Goal: Information Seeking & Learning: Learn about a topic

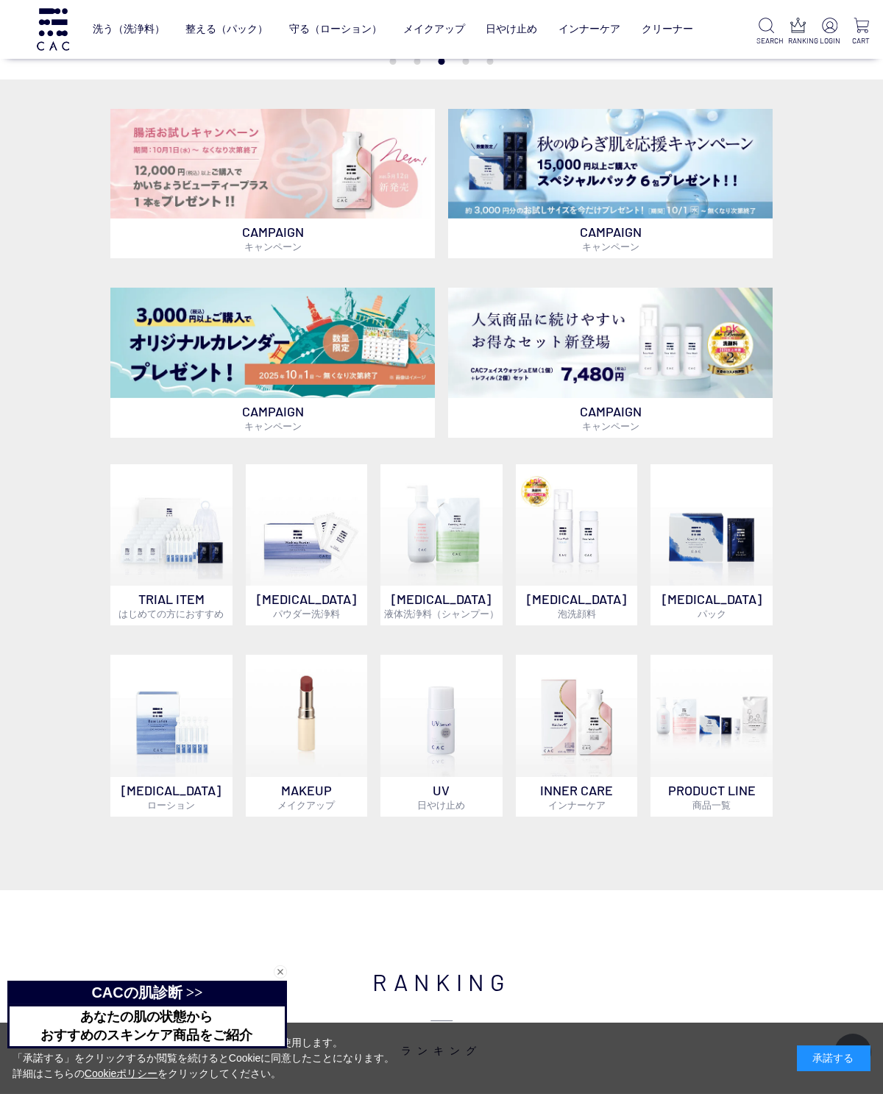
scroll to position [305, 0]
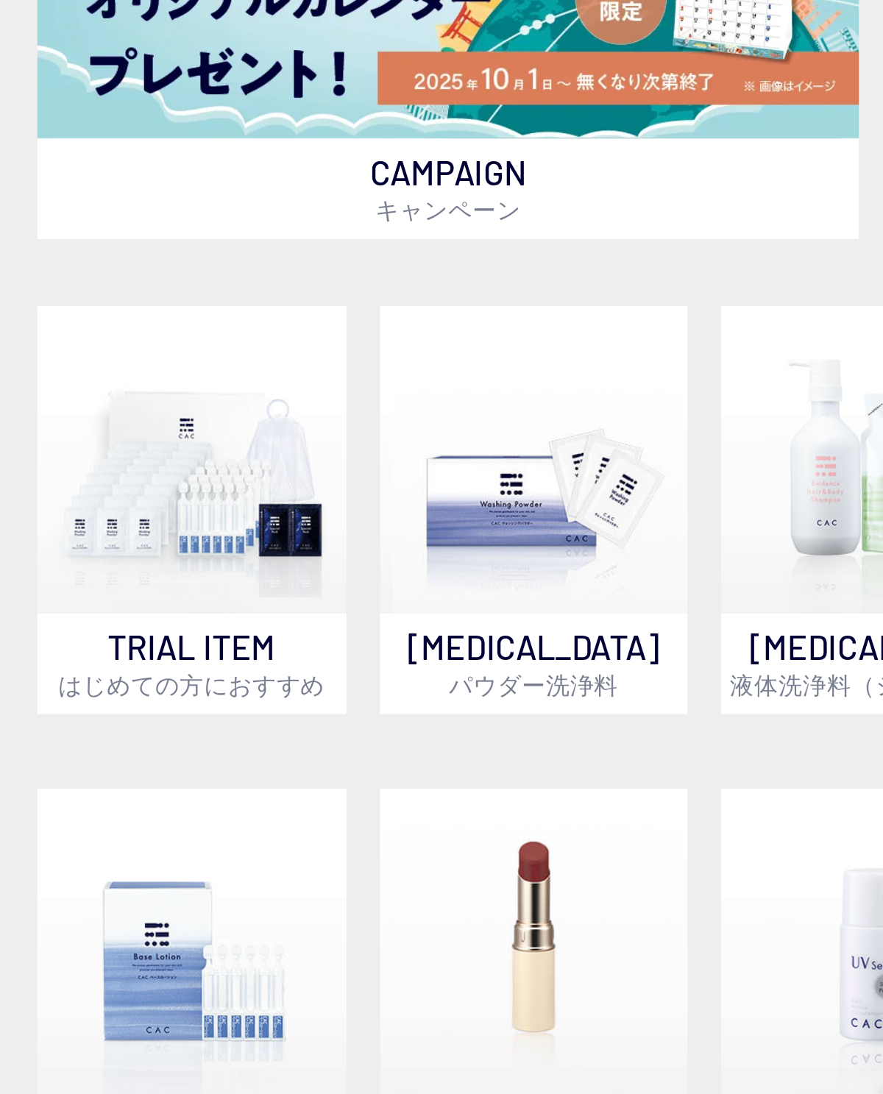
click at [246, 464] on img at bounding box center [307, 525] width 122 height 122
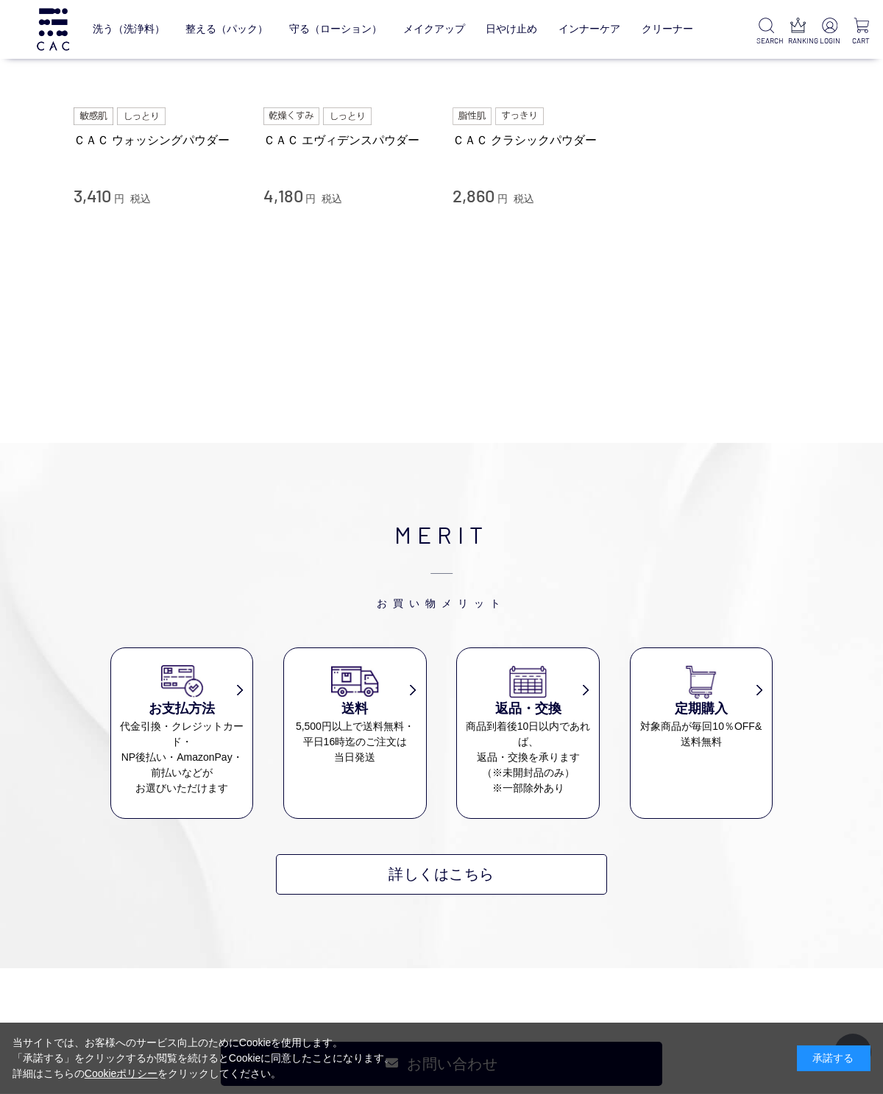
scroll to position [266, 0]
click at [477, 892] on link "詳しくはこちら" at bounding box center [441, 874] width 331 height 40
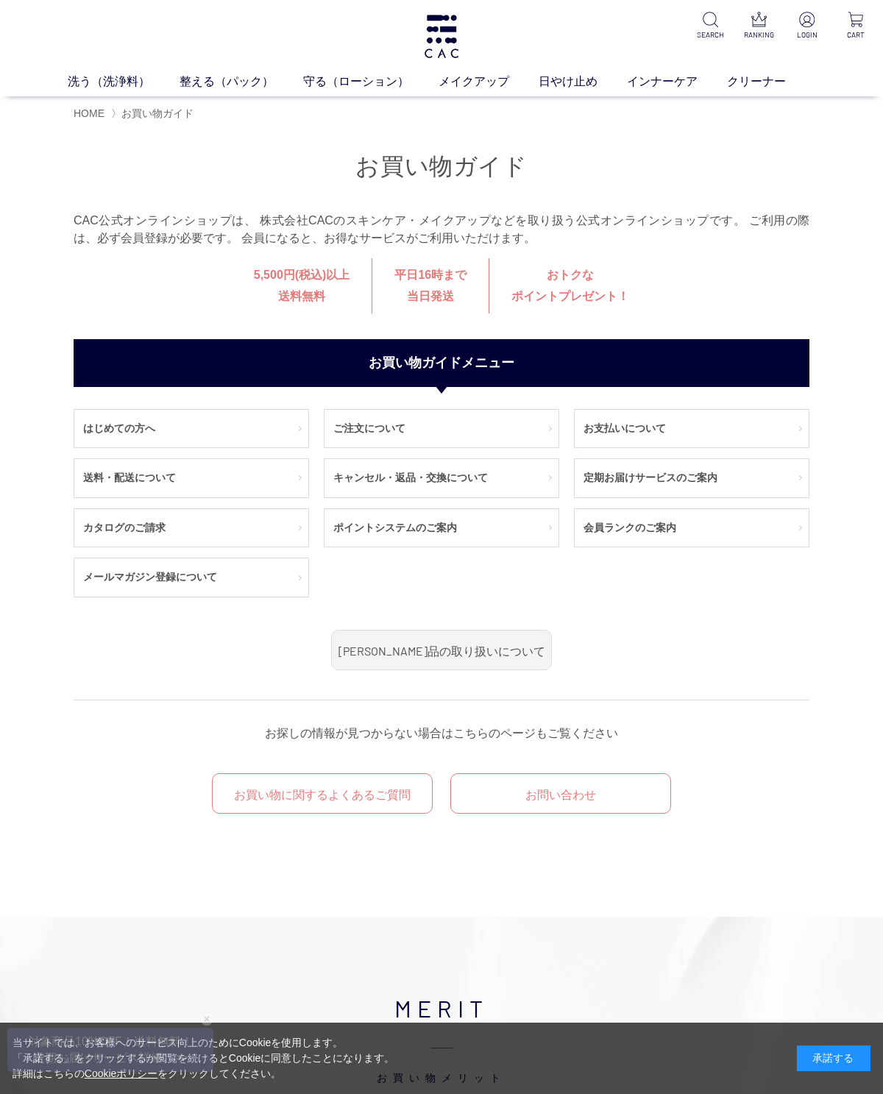
click at [736, 481] on link "定期お届けサービスのご案内" at bounding box center [691, 478] width 234 height 38
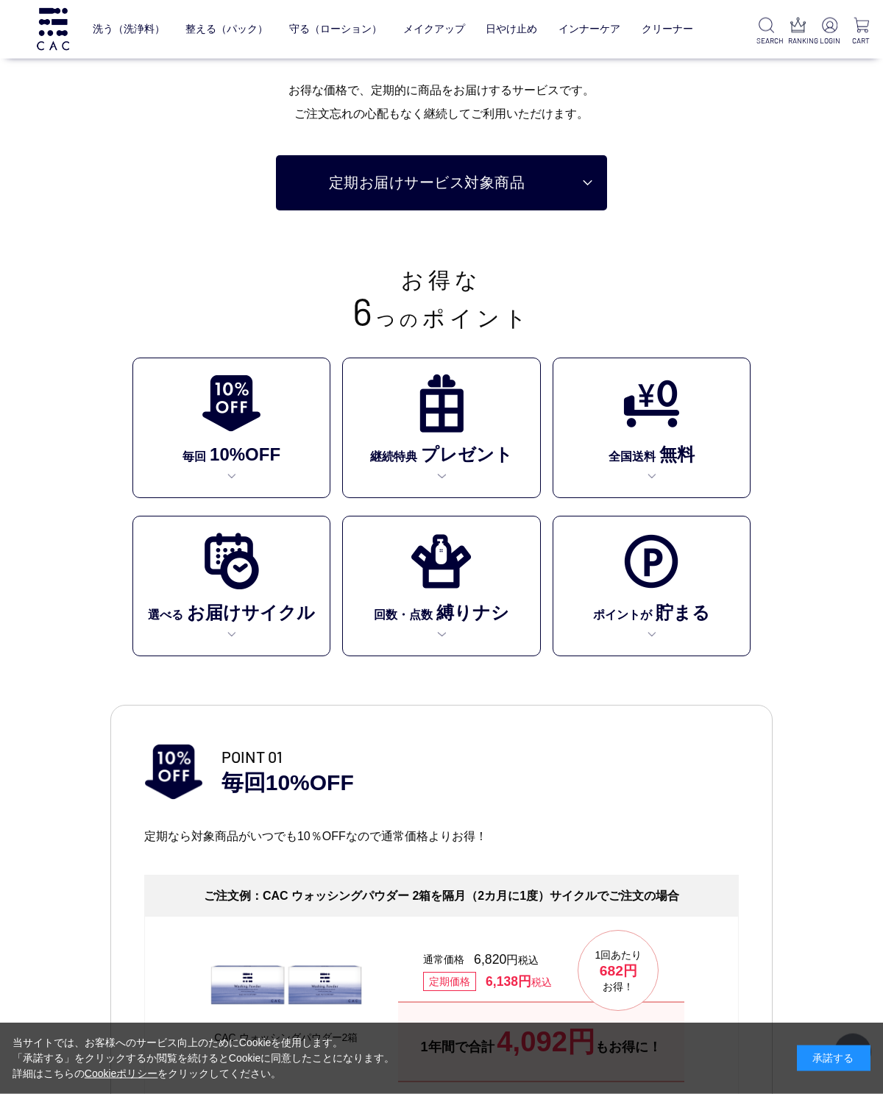
scroll to position [50, 0]
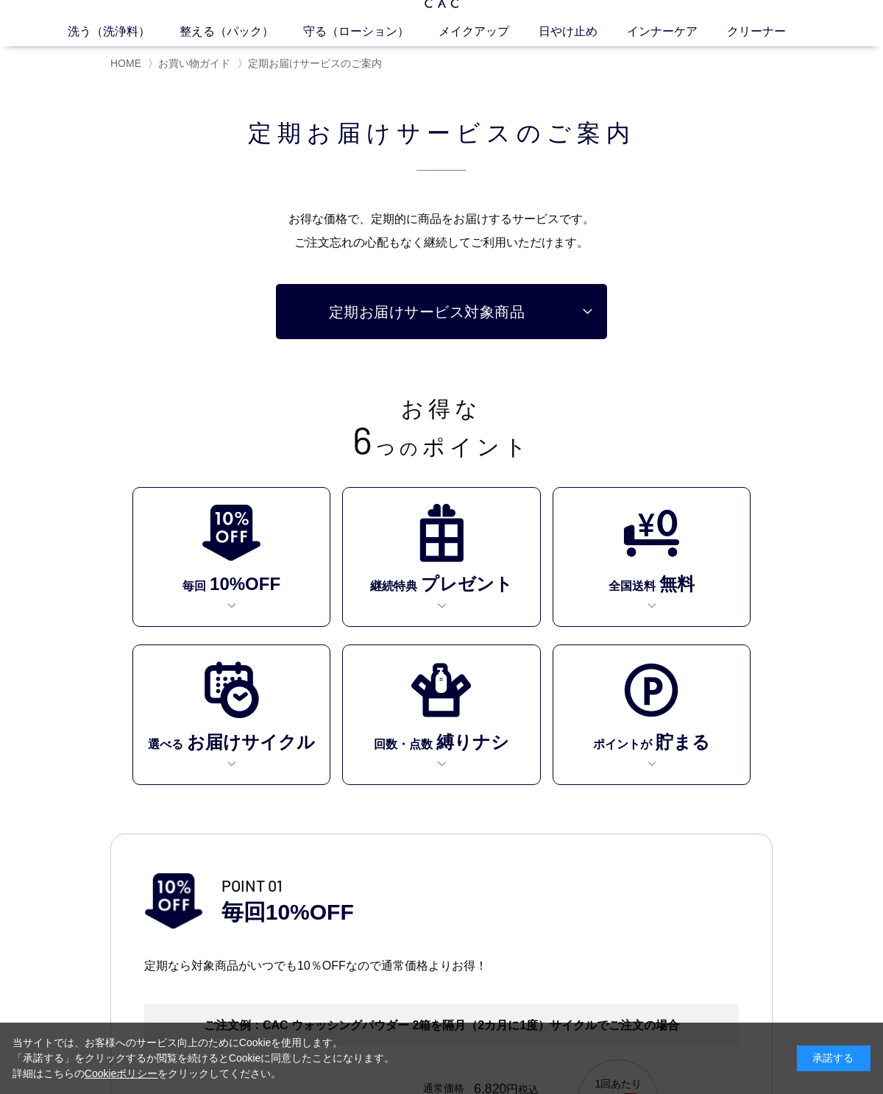
click at [455, 695] on img at bounding box center [441, 690] width 60 height 60
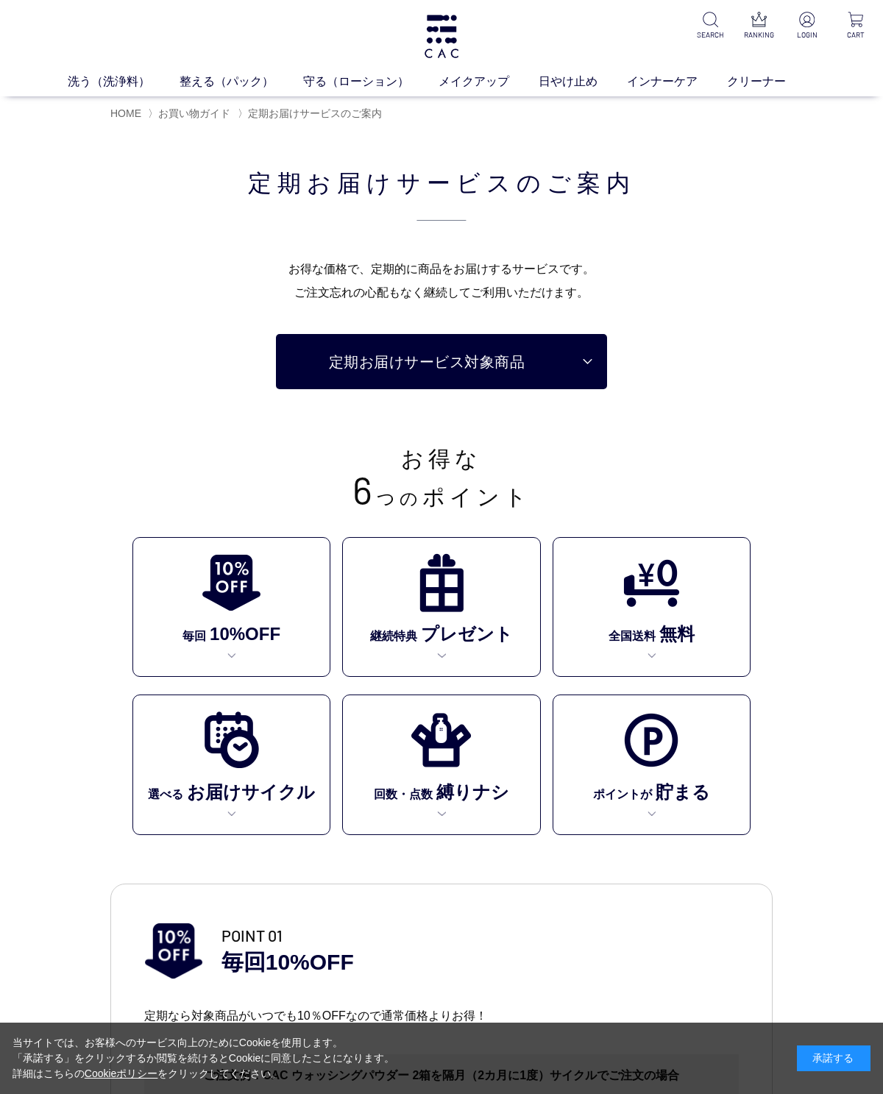
click at [240, 731] on img at bounding box center [232, 740] width 60 height 60
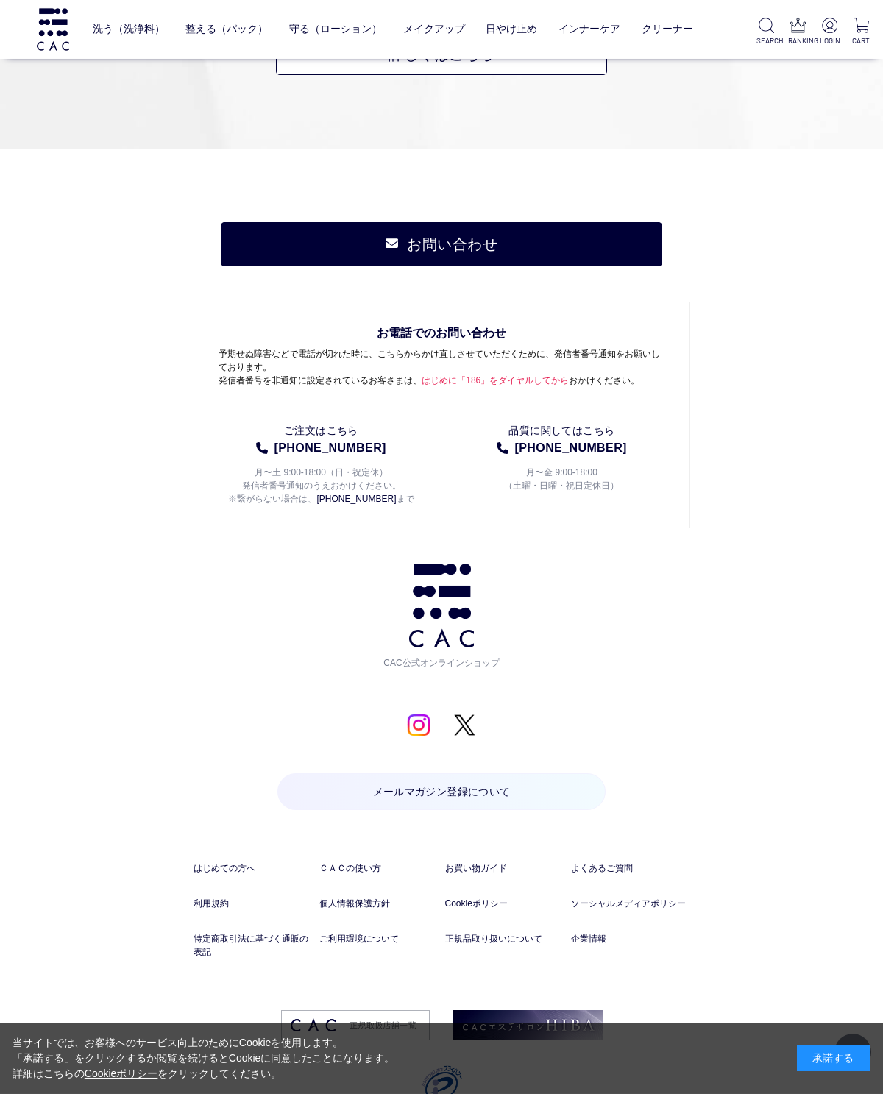
scroll to position [1086, 0]
click at [603, 863] on link "よくあるご質問" at bounding box center [630, 867] width 119 height 13
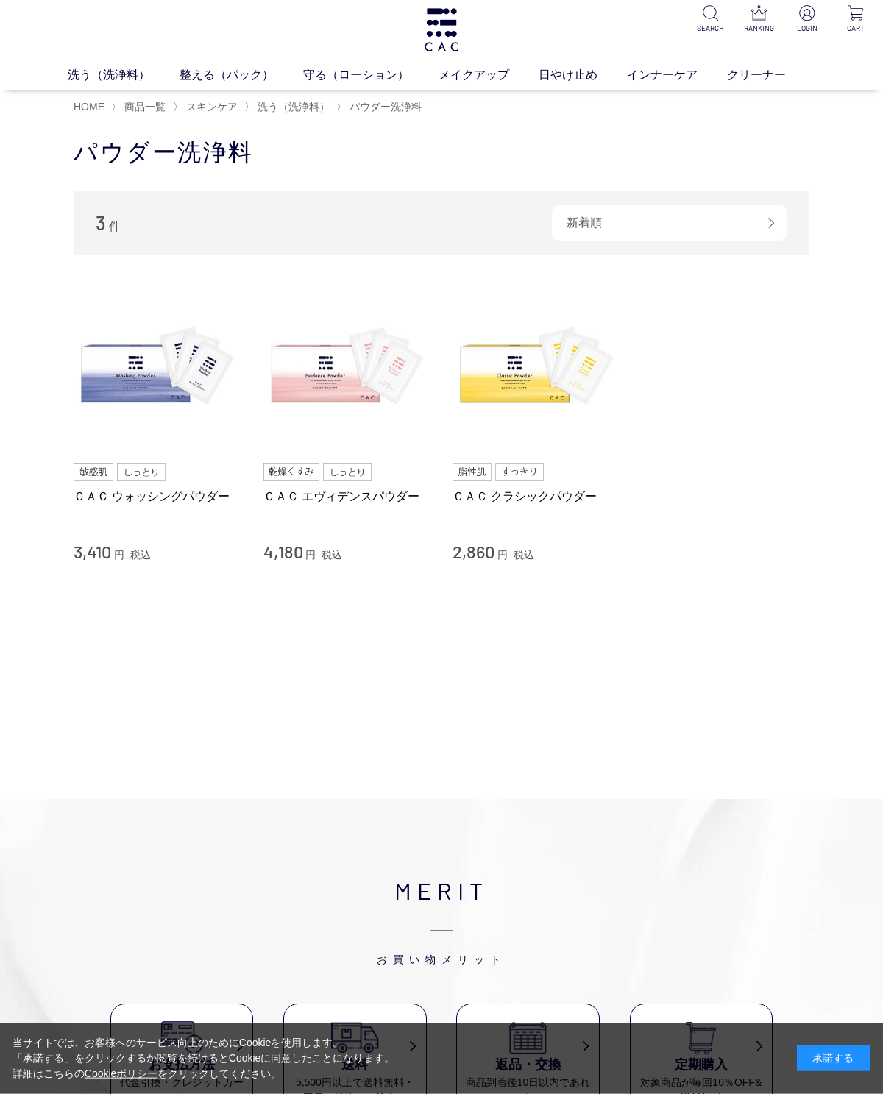
scroll to position [0, 0]
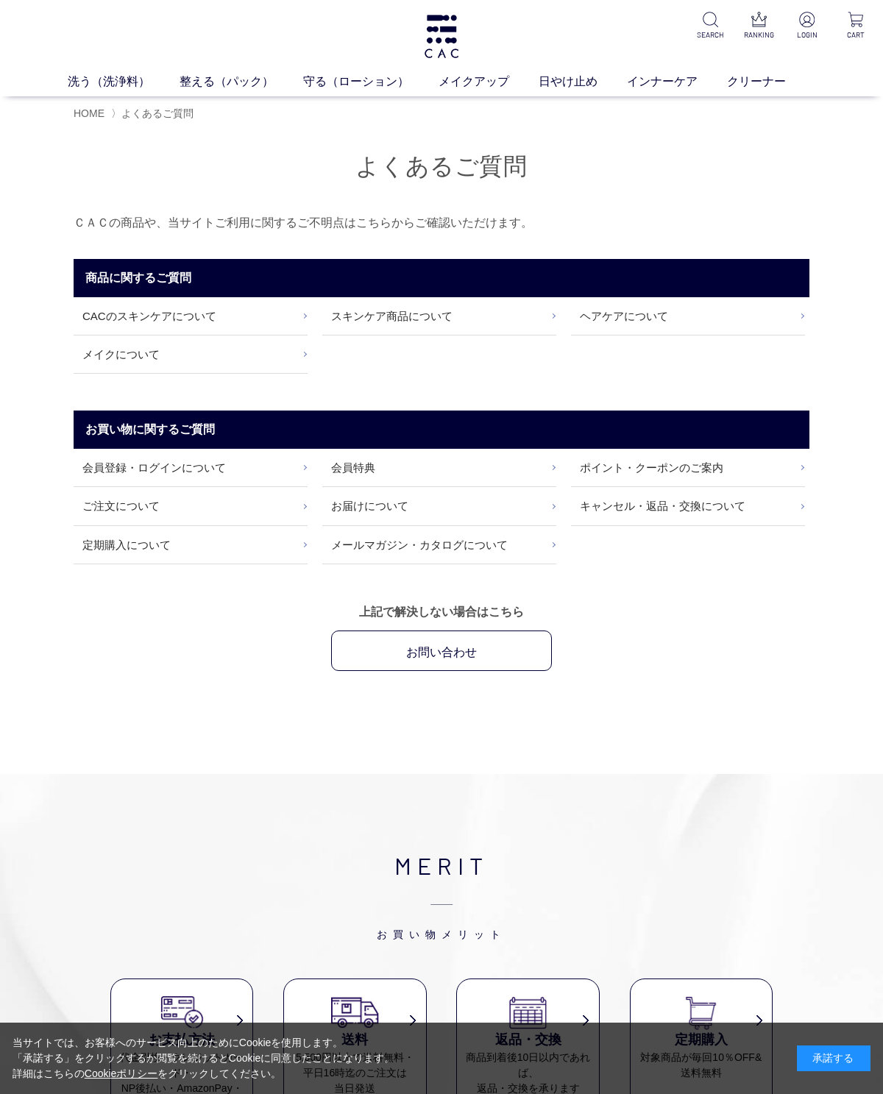
click at [707, 485] on link "ポイント・クーポンのご案内" at bounding box center [688, 468] width 234 height 38
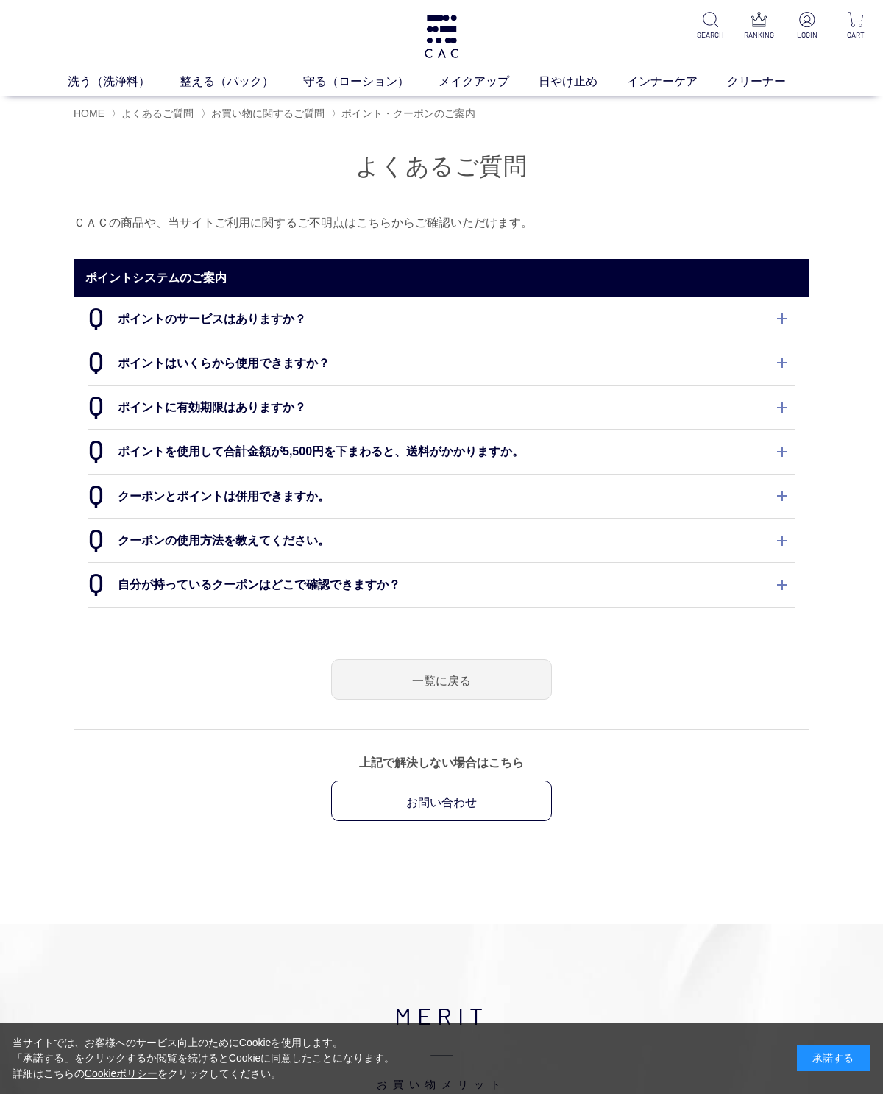
click at [763, 319] on dt "ポイントのサービスはありますか？" at bounding box center [441, 318] width 706 height 43
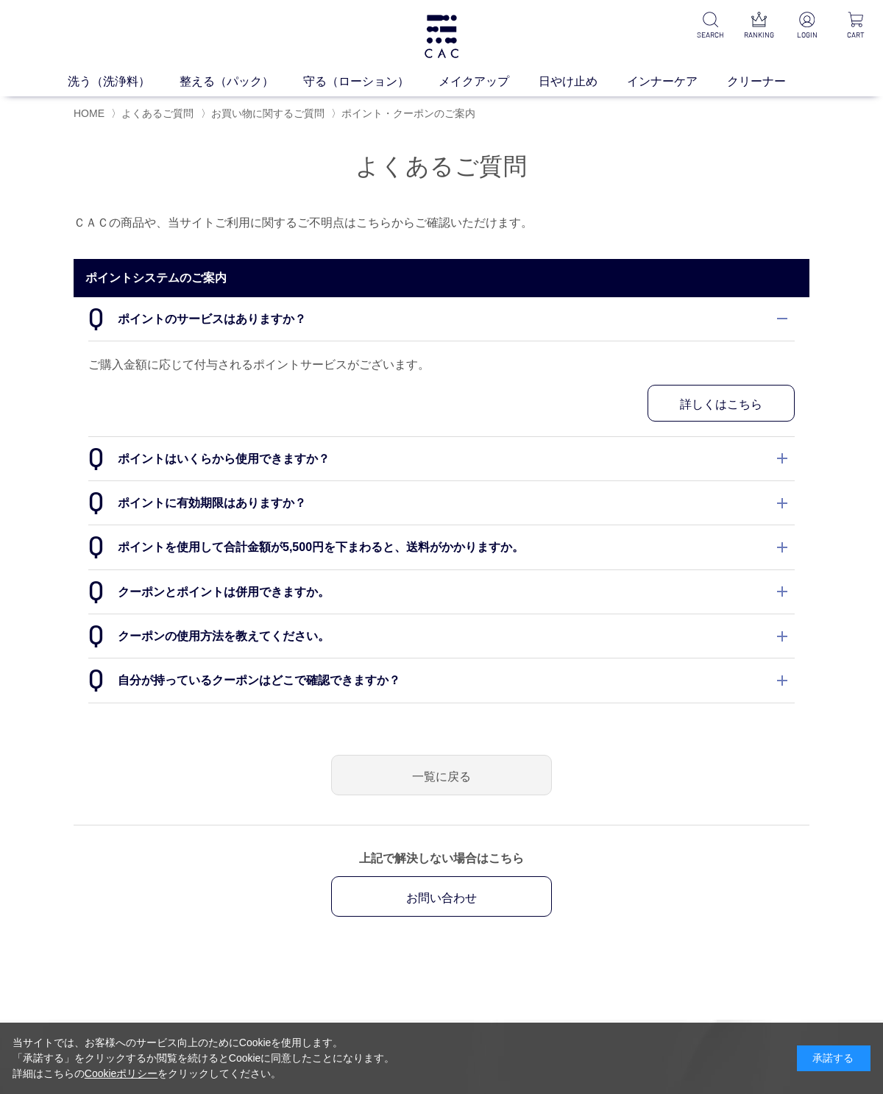
click at [759, 460] on dt "ポイントはいくらから使用できますか？" at bounding box center [441, 458] width 706 height 43
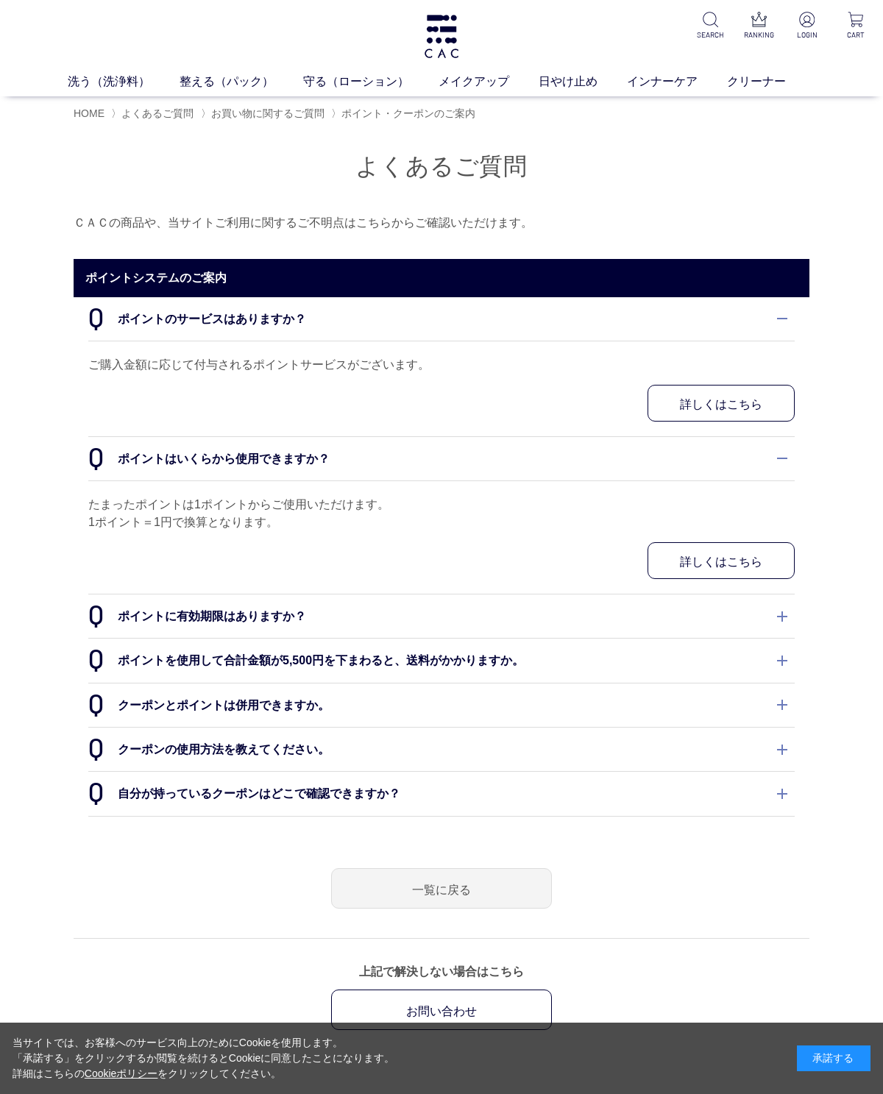
click at [776, 618] on dt "ポイントに有効期限はありますか？" at bounding box center [441, 615] width 706 height 43
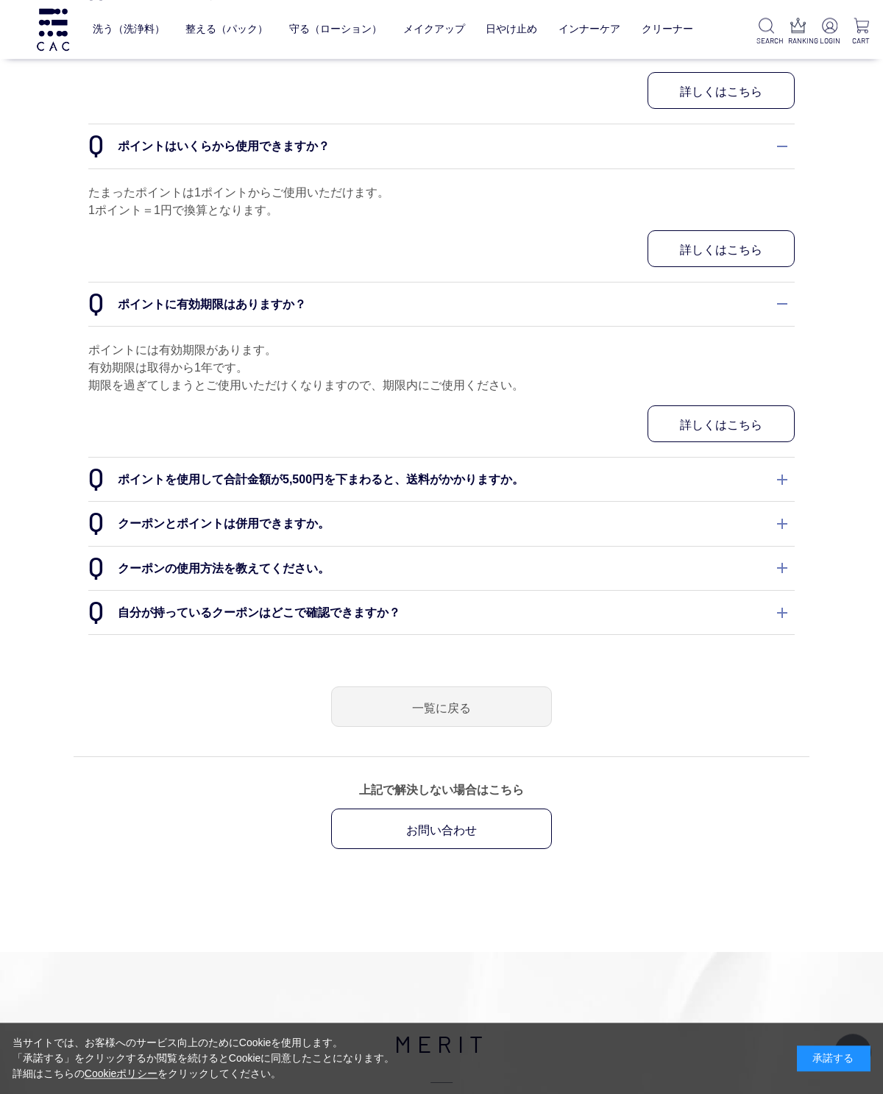
scroll to position [327, 0]
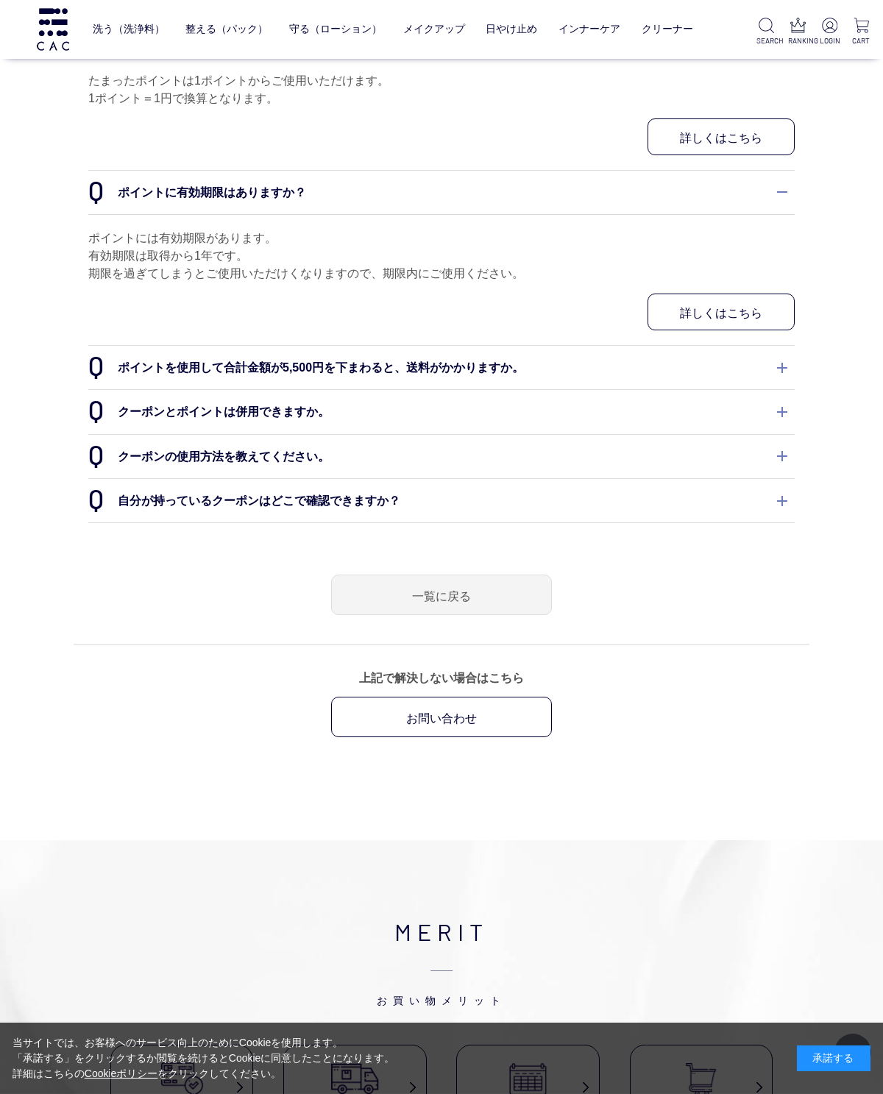
click at [768, 375] on dt "ポイントを使用して合計金額が5,500円を下まわると、送料がかかりますか。" at bounding box center [441, 367] width 706 height 43
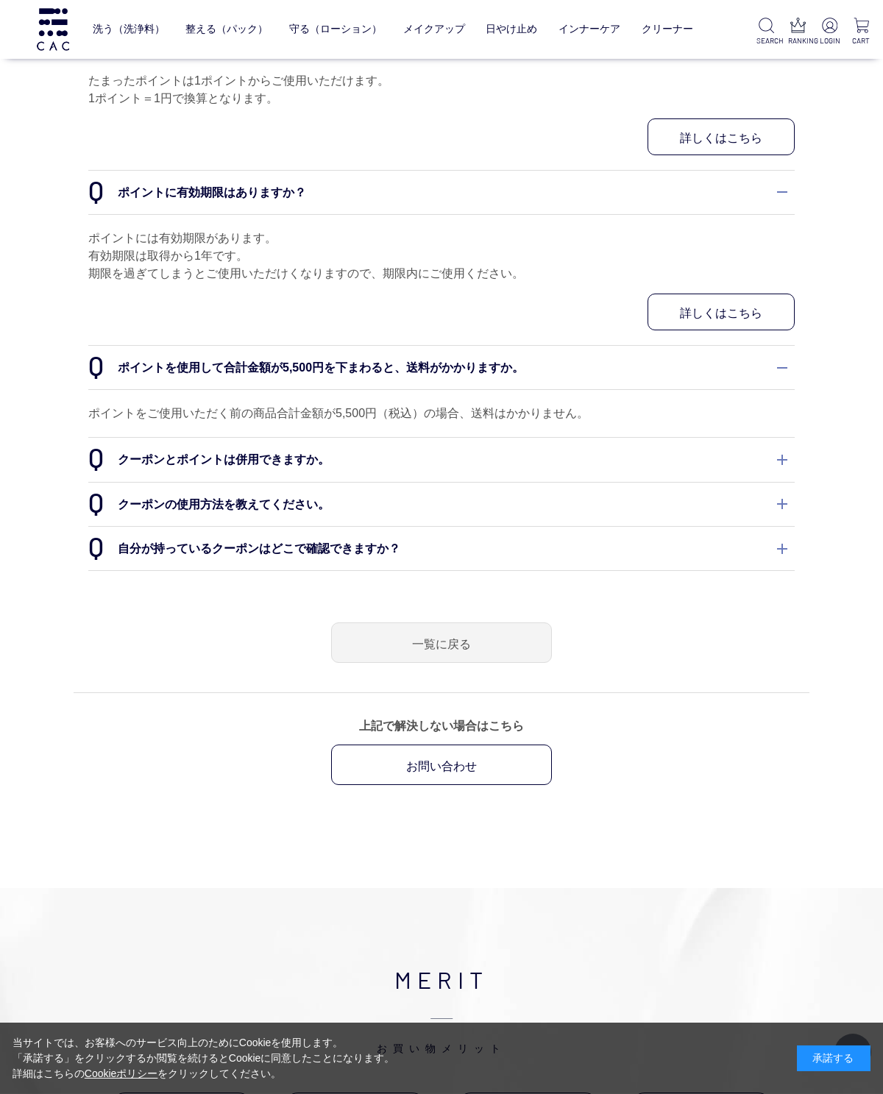
click at [771, 463] on dt "クーポンとポイントは併用できますか。" at bounding box center [441, 459] width 706 height 43
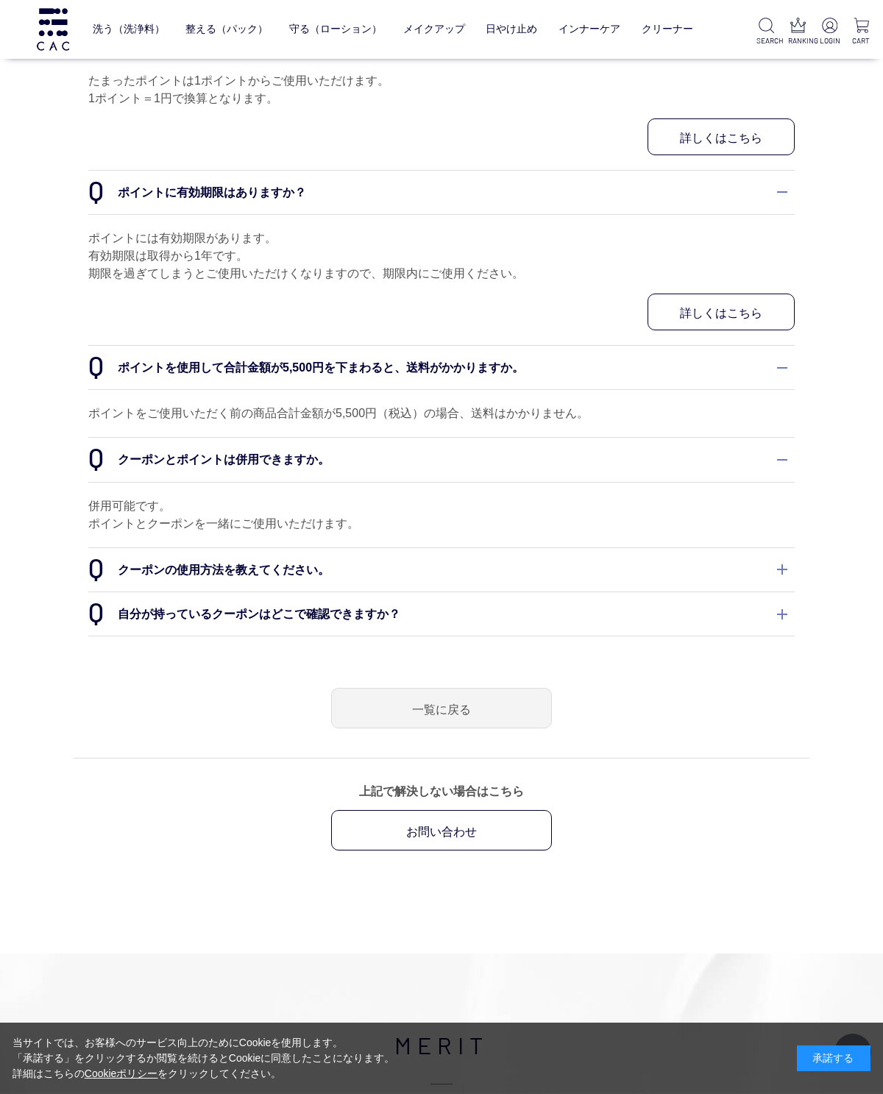
click at [778, 579] on dt "クーポンの使用方法を教えてください。" at bounding box center [441, 569] width 706 height 43
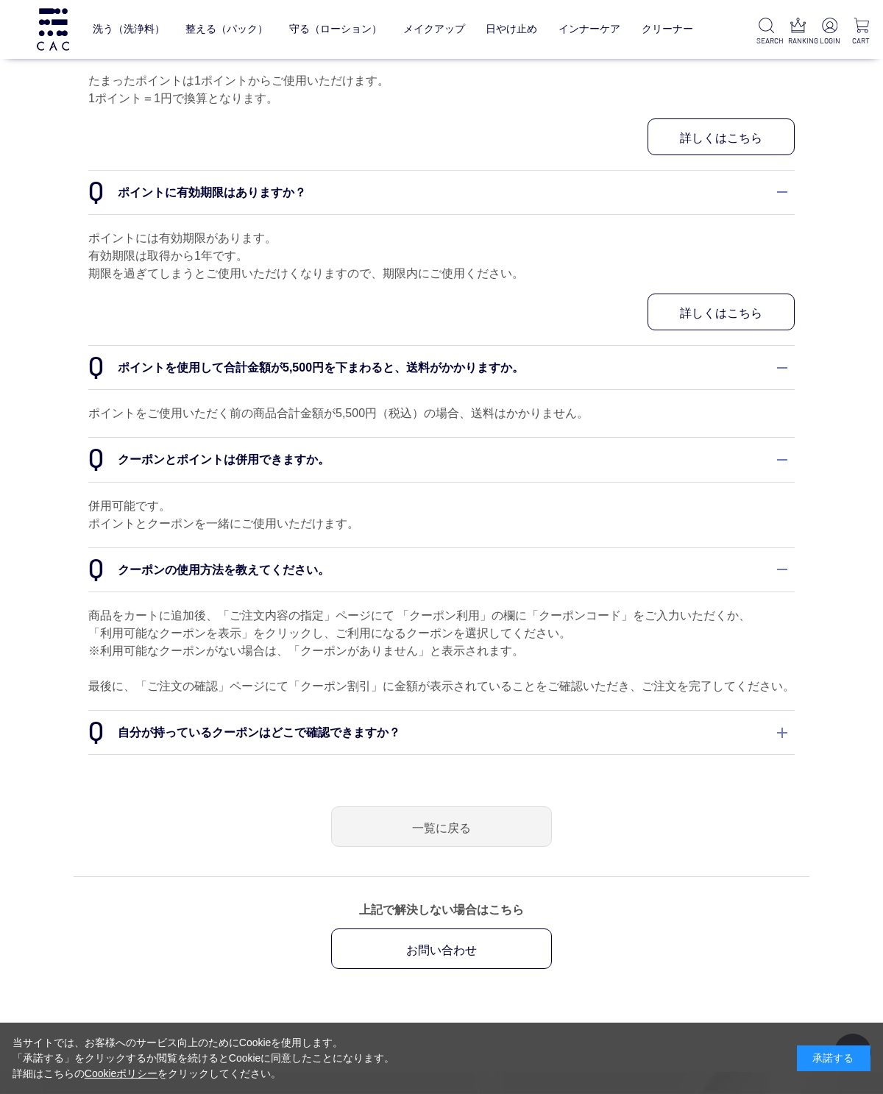
click at [782, 754] on dt "自分が持っているクーポンはどこで確認できますか？" at bounding box center [441, 732] width 706 height 43
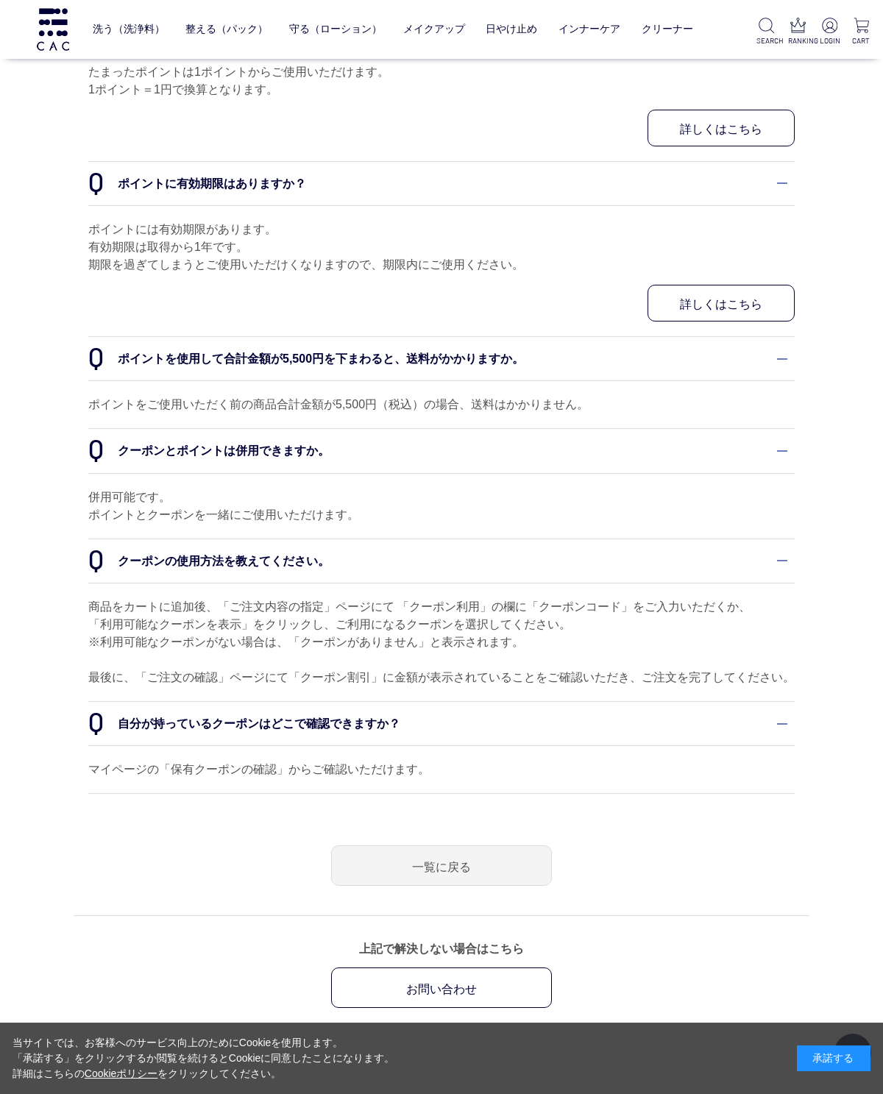
scroll to position [0, 0]
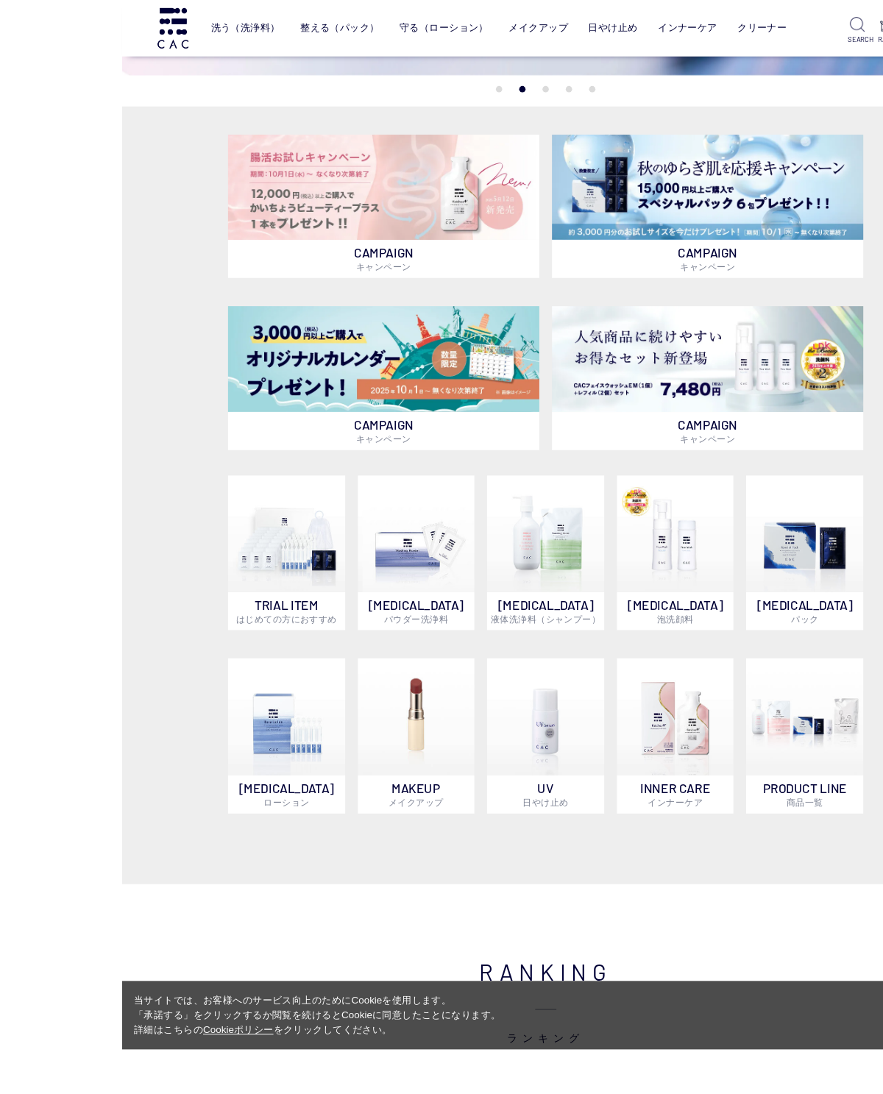
scroll to position [296, 0]
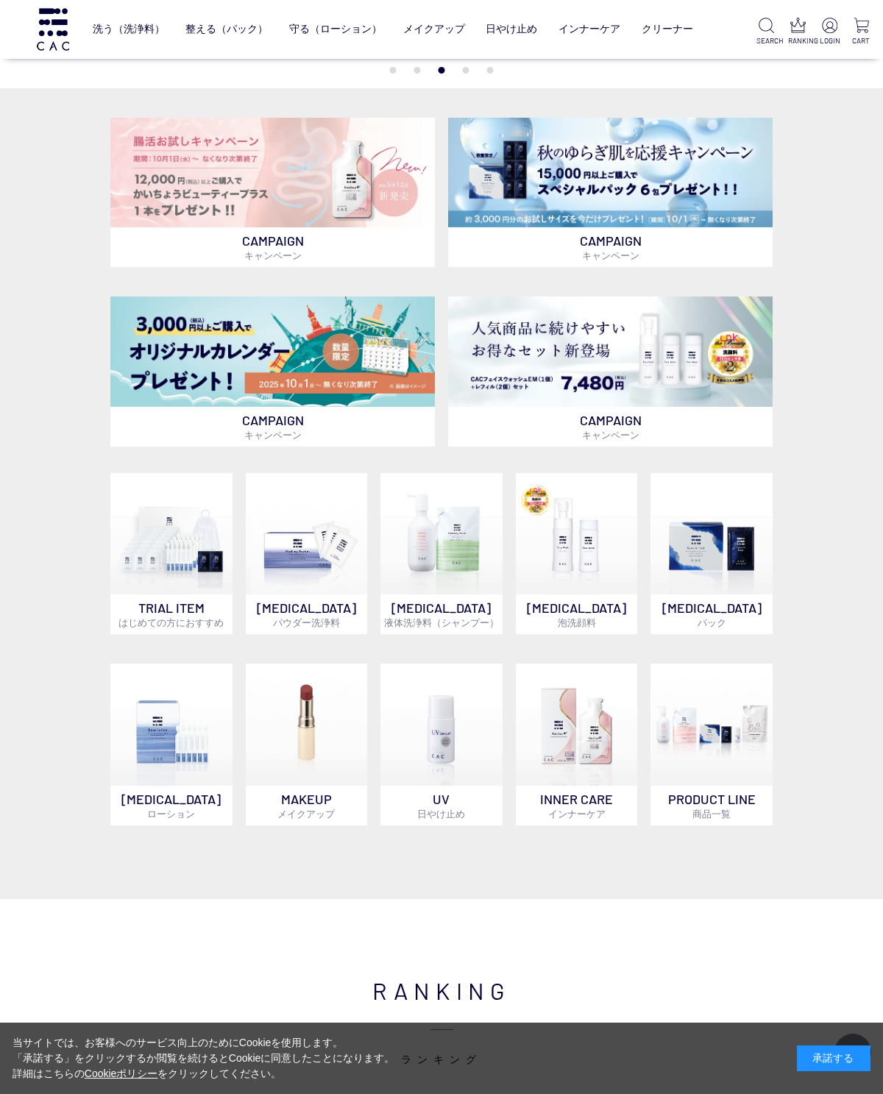
click at [182, 586] on img at bounding box center [171, 534] width 122 height 122
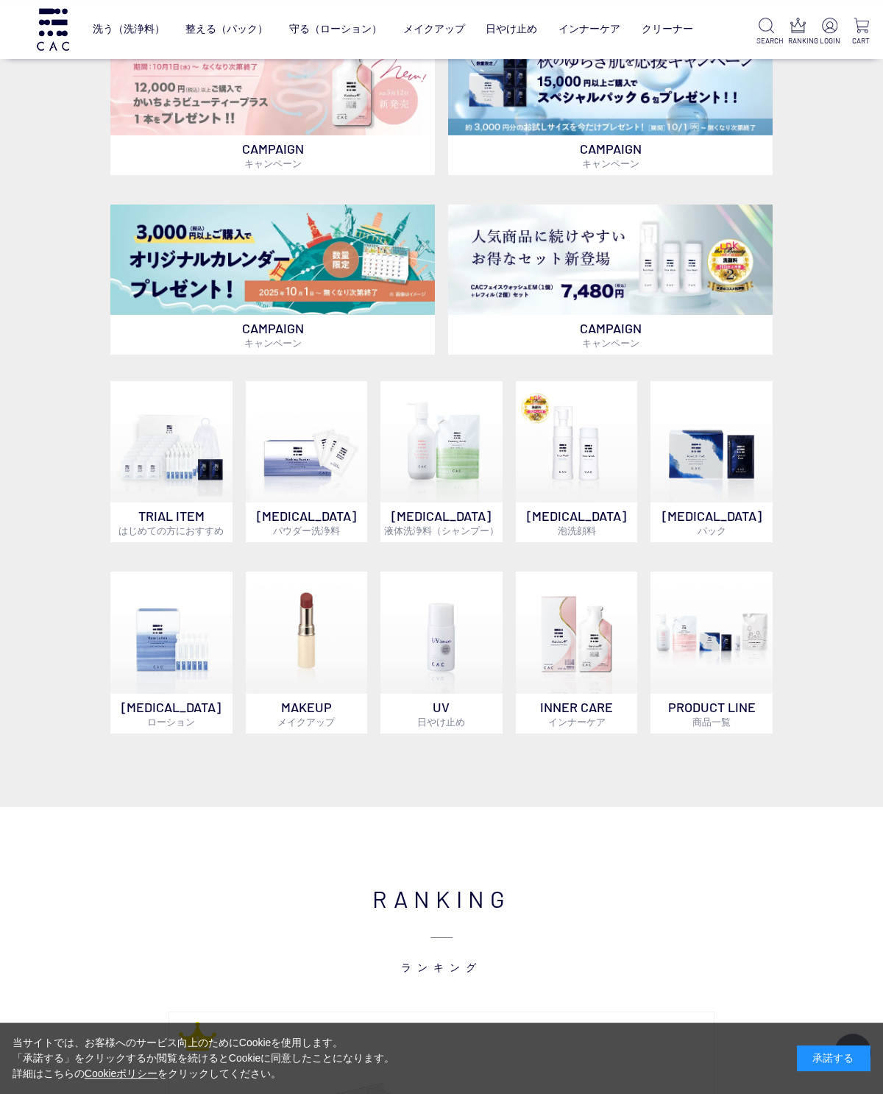
scroll to position [388, 0]
click at [591, 459] on img at bounding box center [577, 442] width 122 height 122
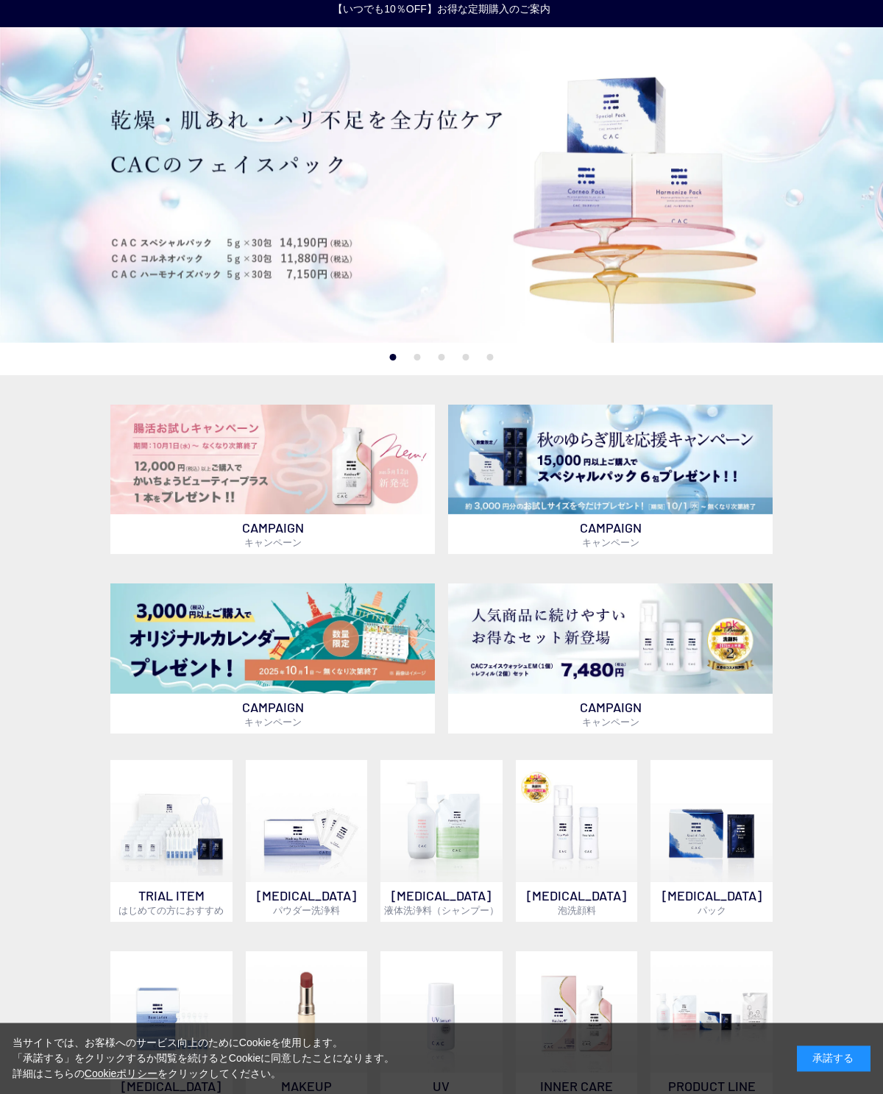
scroll to position [0, 0]
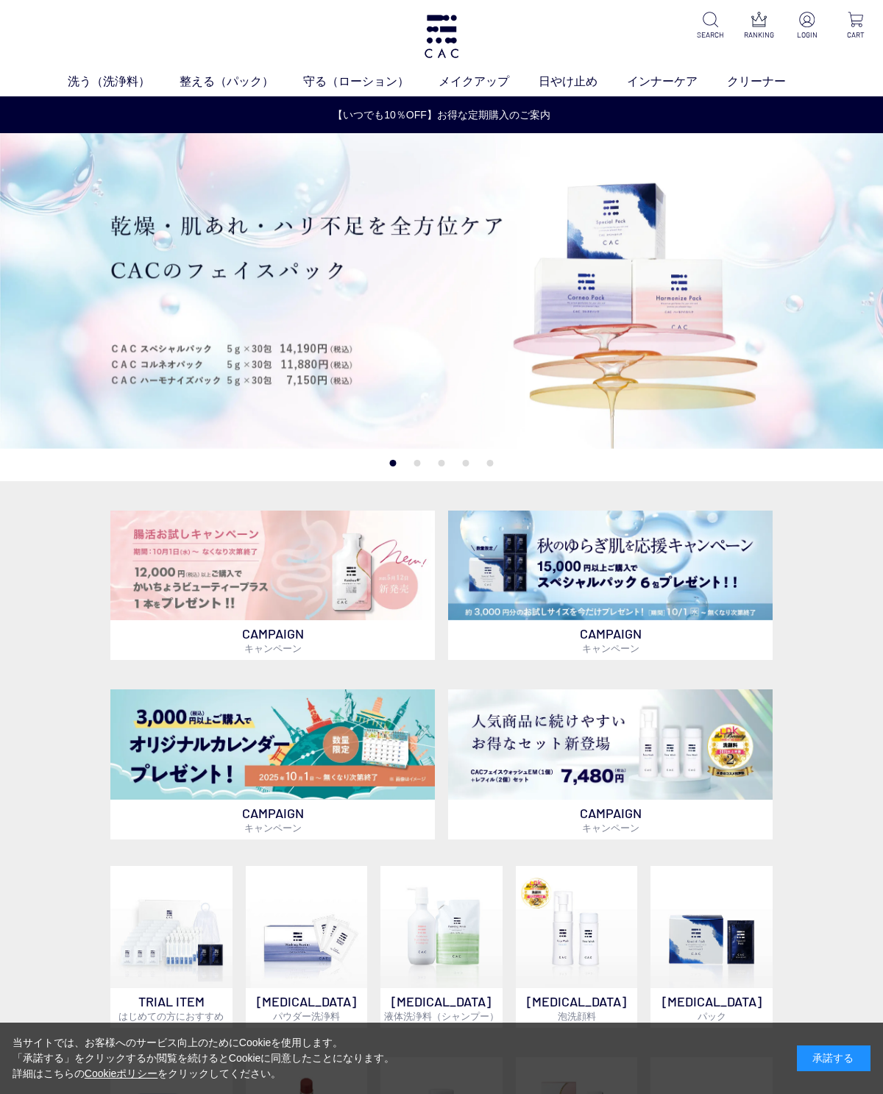
click at [627, 780] on img at bounding box center [610, 744] width 324 height 110
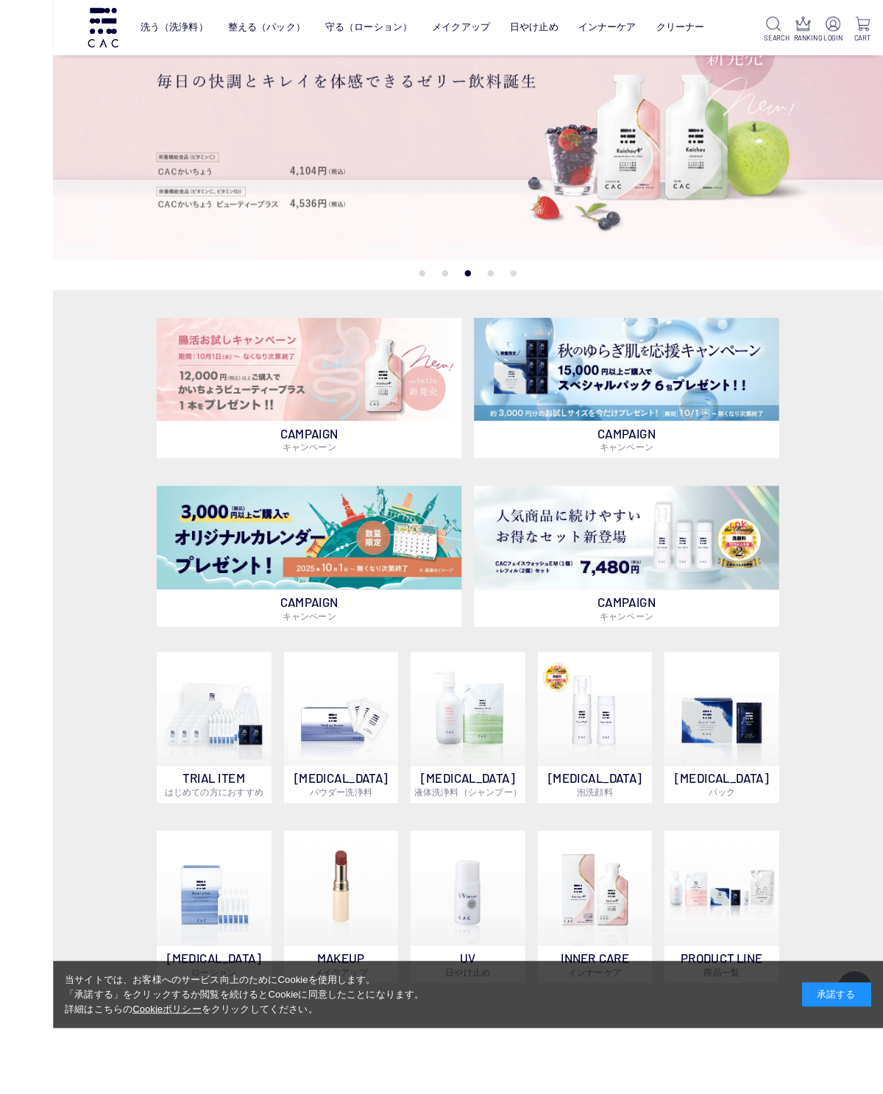
scroll to position [135, 0]
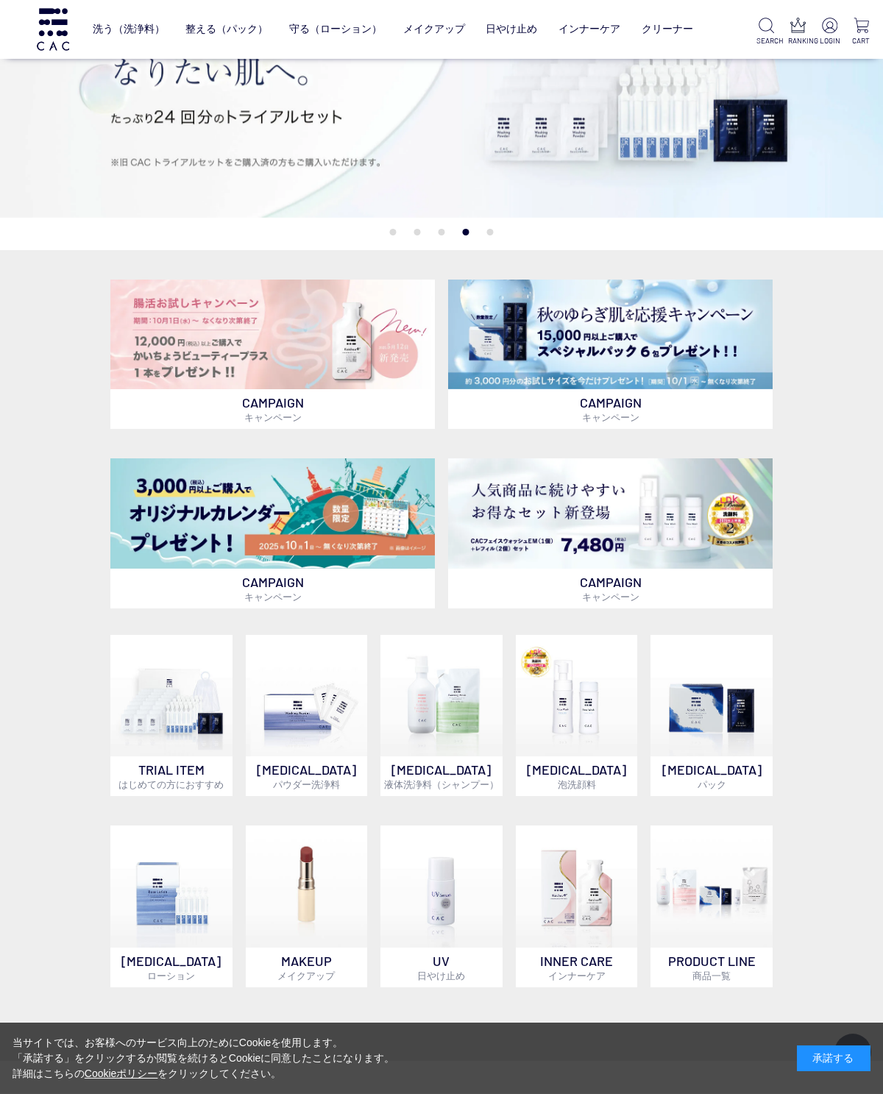
click at [466, 904] on img at bounding box center [441, 886] width 122 height 122
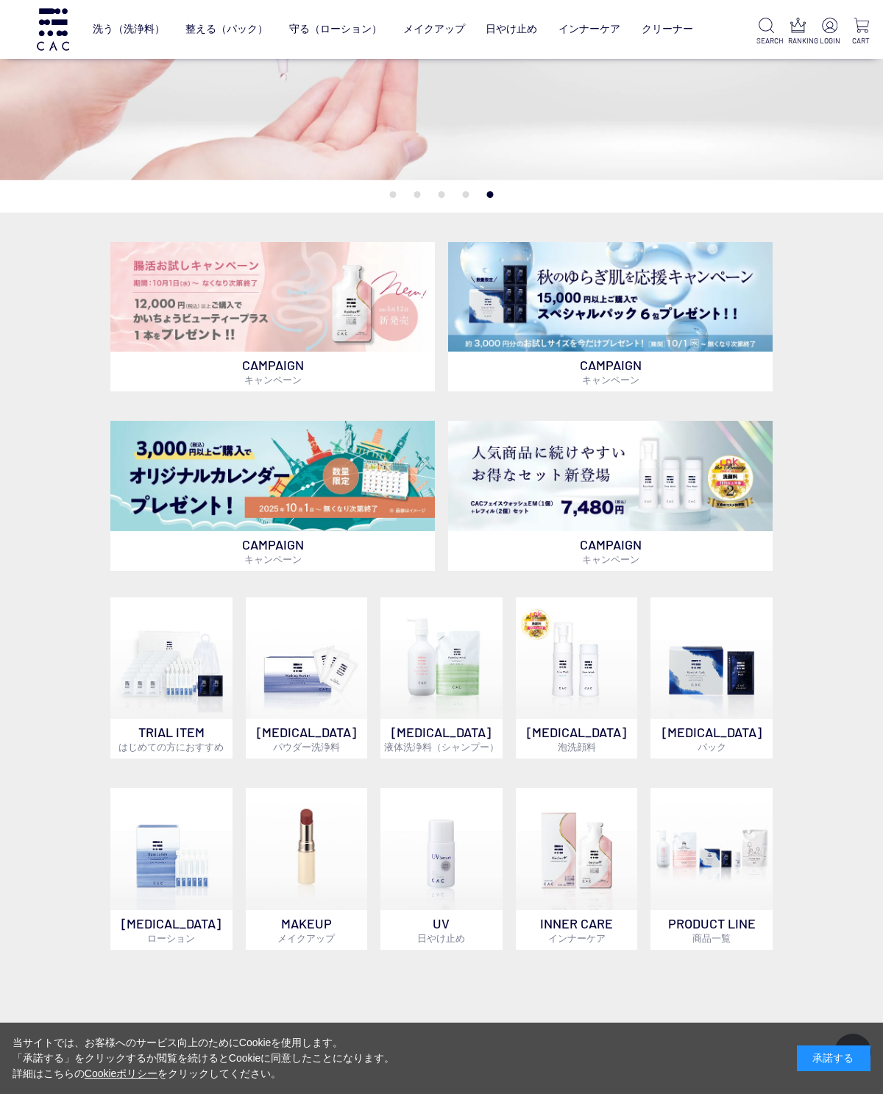
scroll to position [335, 0]
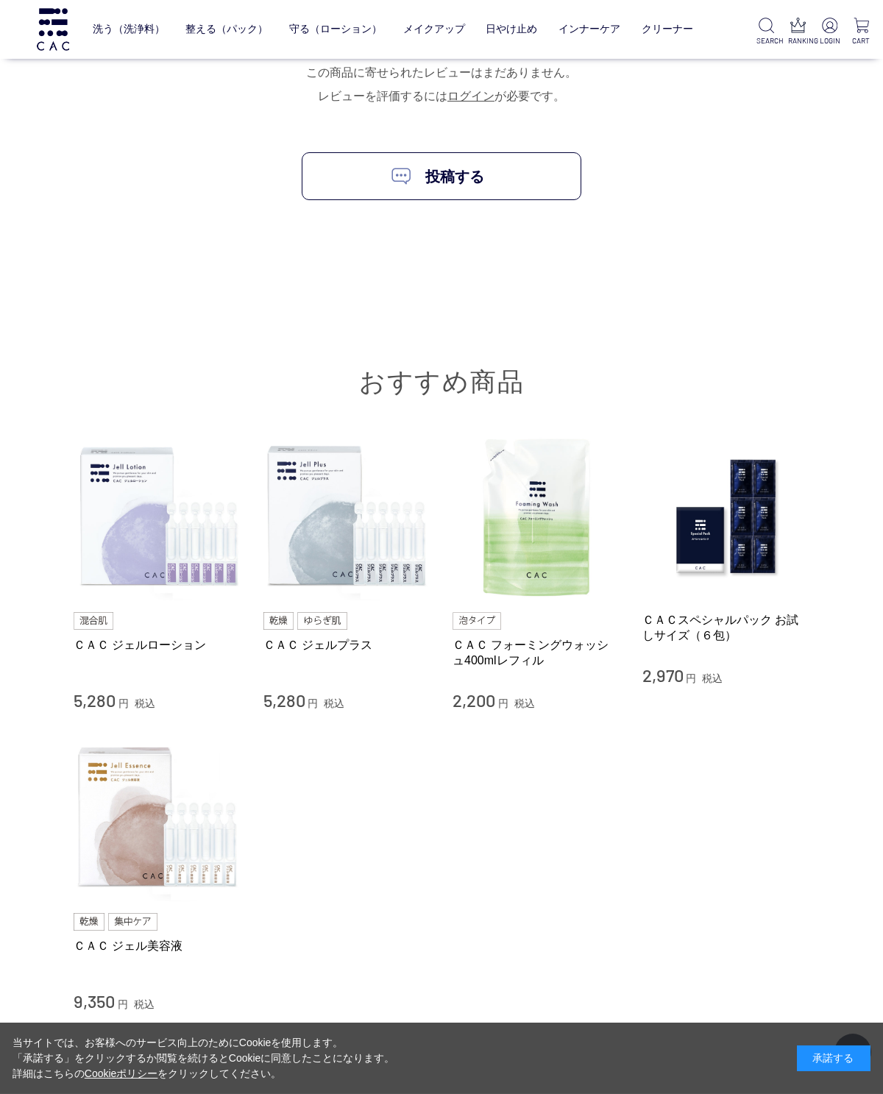
scroll to position [13361, 0]
click at [507, 636] on link "ＣＡＣ フォーミングウォッシュ400mlレフィル" at bounding box center [536, 652] width 168 height 32
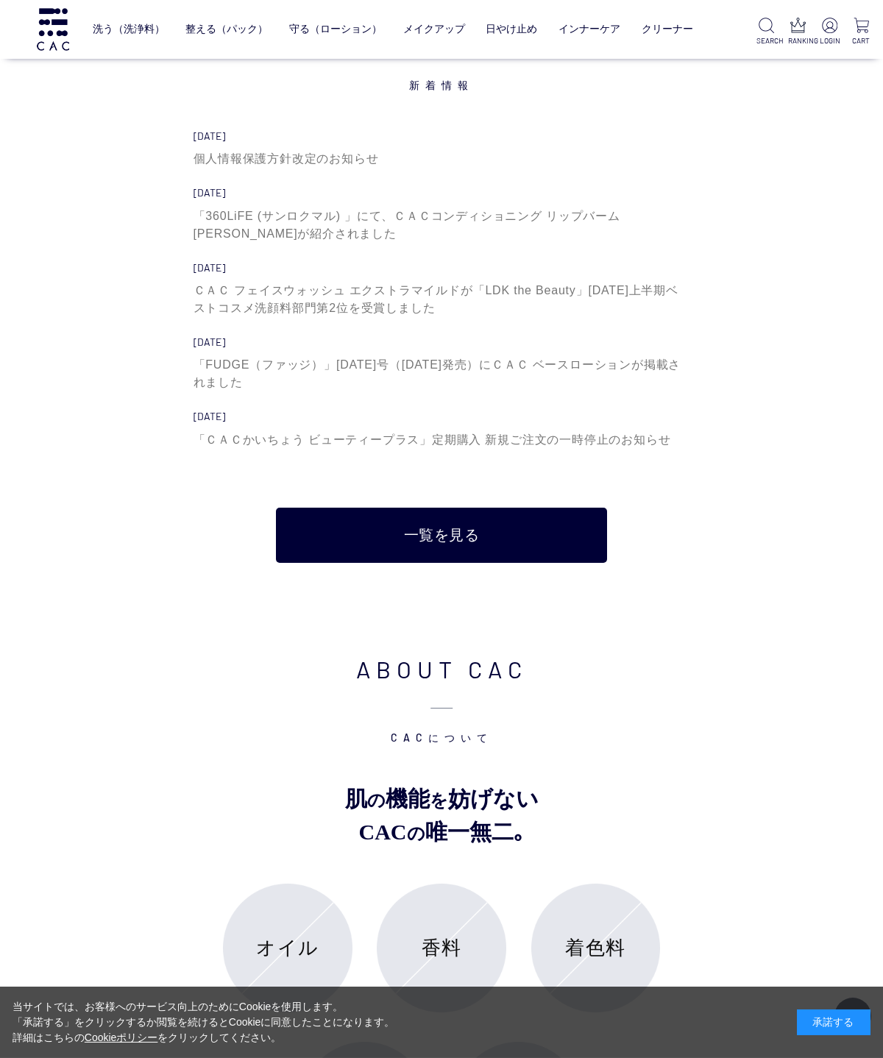
scroll to position [4547, 0]
click at [524, 518] on link "一覧を見る" at bounding box center [441, 535] width 331 height 55
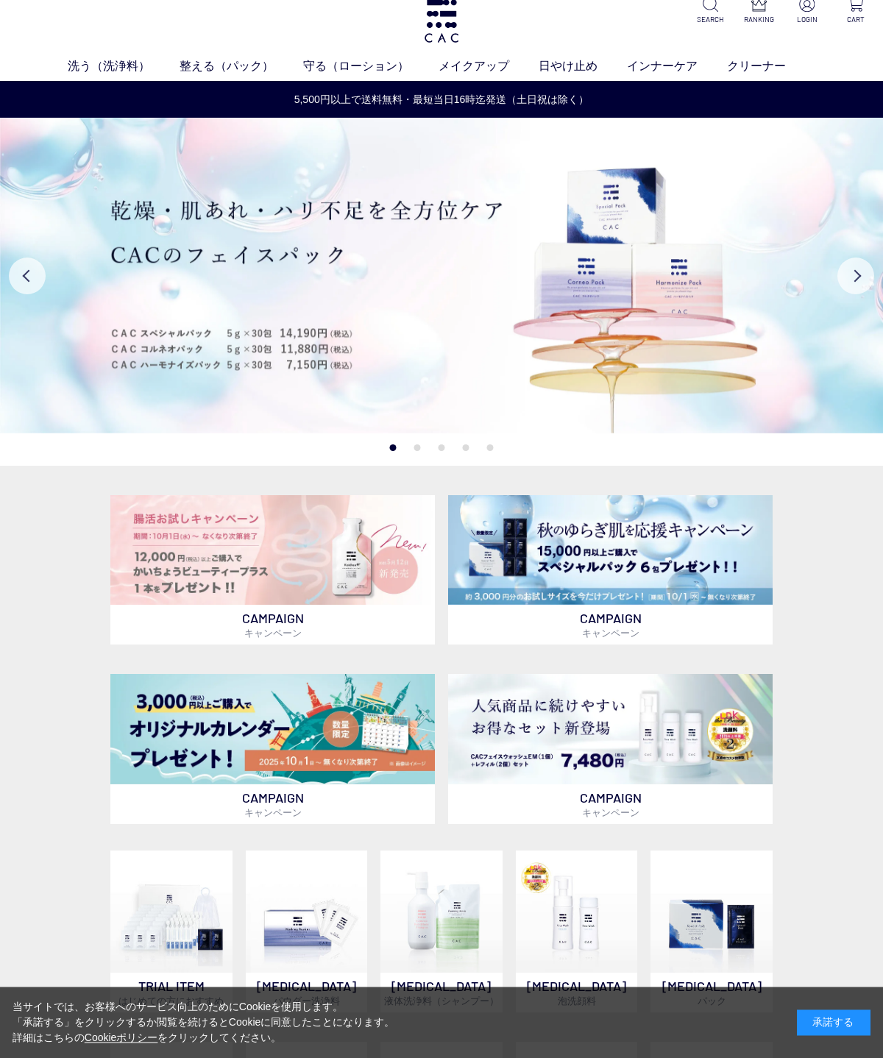
scroll to position [0, 0]
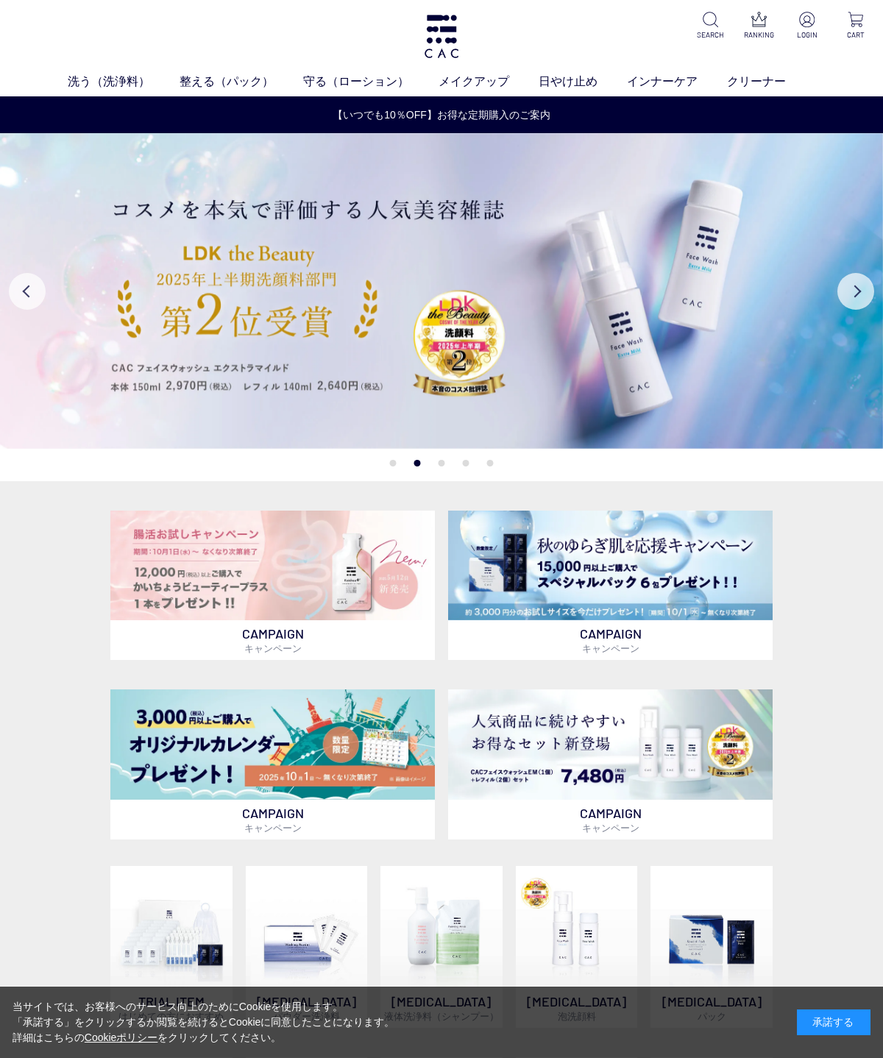
click at [617, 322] on img at bounding box center [441, 291] width 883 height 316
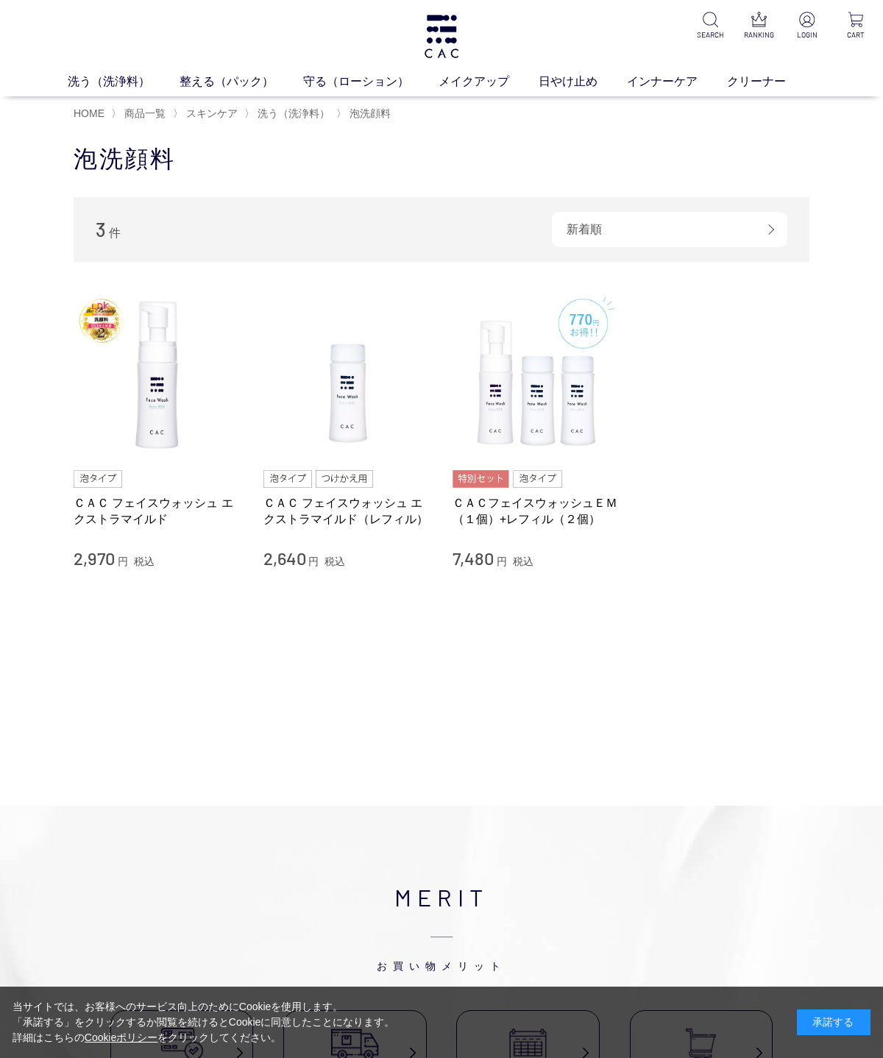
click at [161, 385] on img at bounding box center [158, 375] width 168 height 168
